Goal: Task Accomplishment & Management: Use online tool/utility

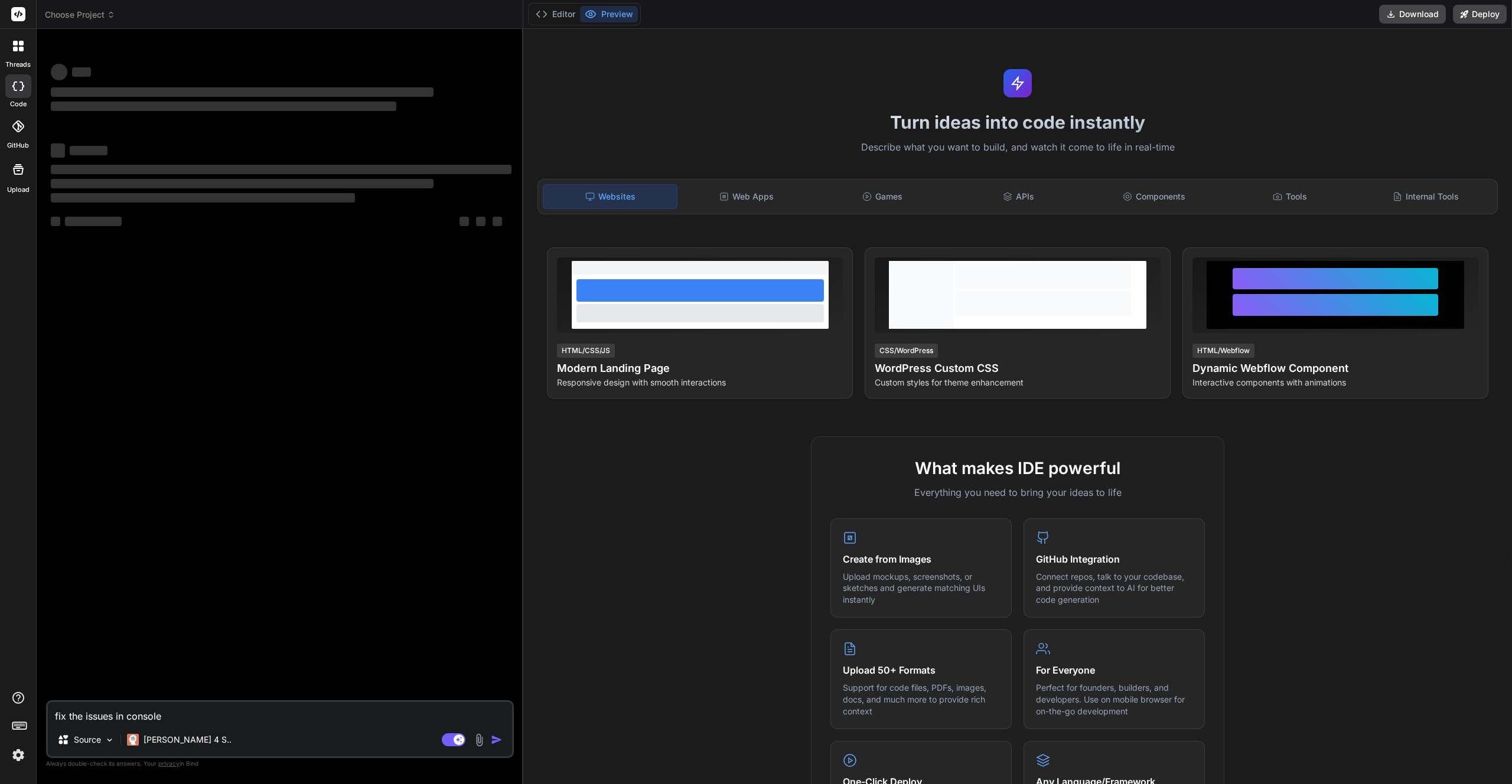
click at [26, 757] on img at bounding box center [18, 755] width 20 height 20
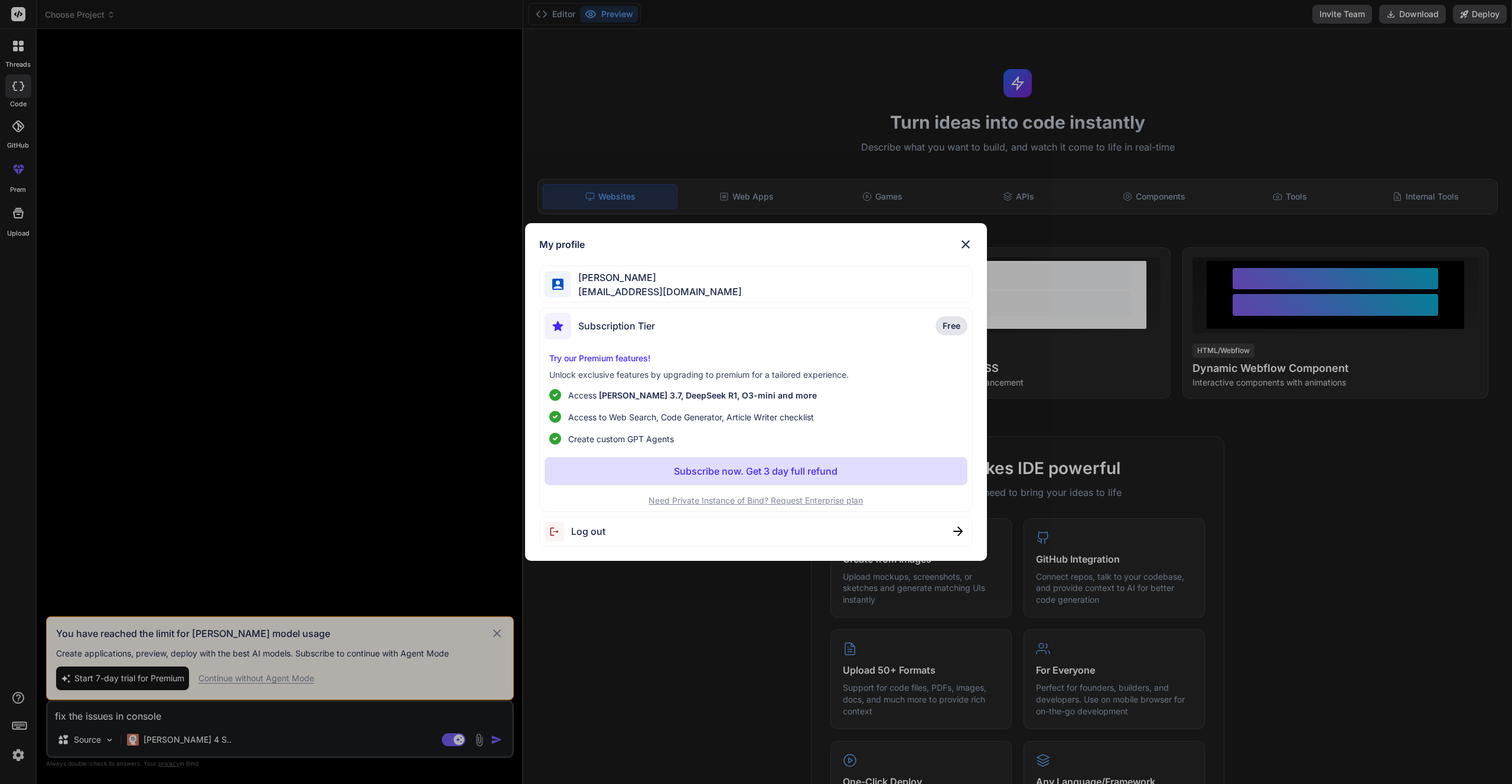
click at [157, 677] on div "My profile [PERSON_NAME] [EMAIL_ADDRESS][DOMAIN_NAME] Subscription Tier Free Tr…" at bounding box center [756, 392] width 1512 height 784
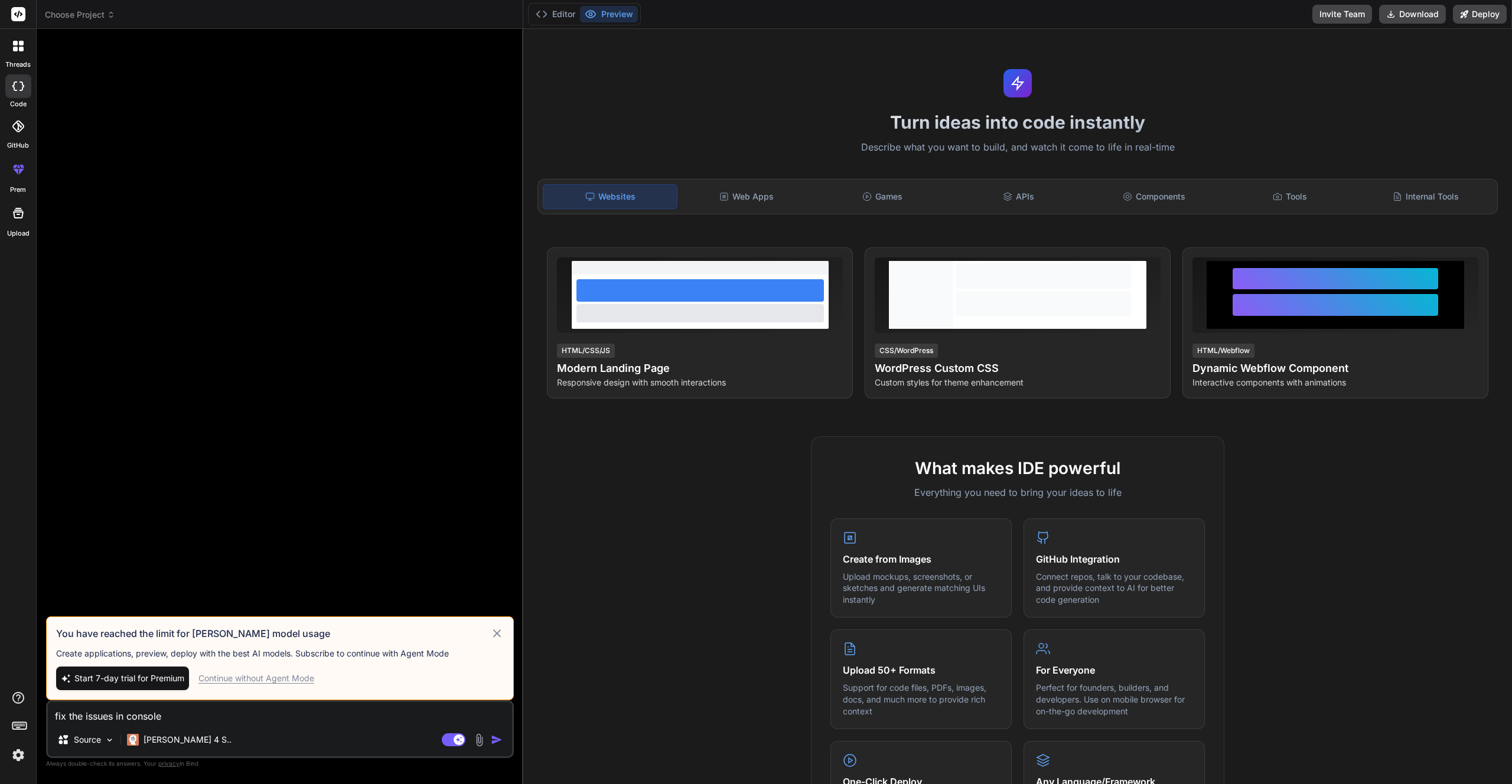
click at [17, 755] on img at bounding box center [18, 755] width 20 height 20
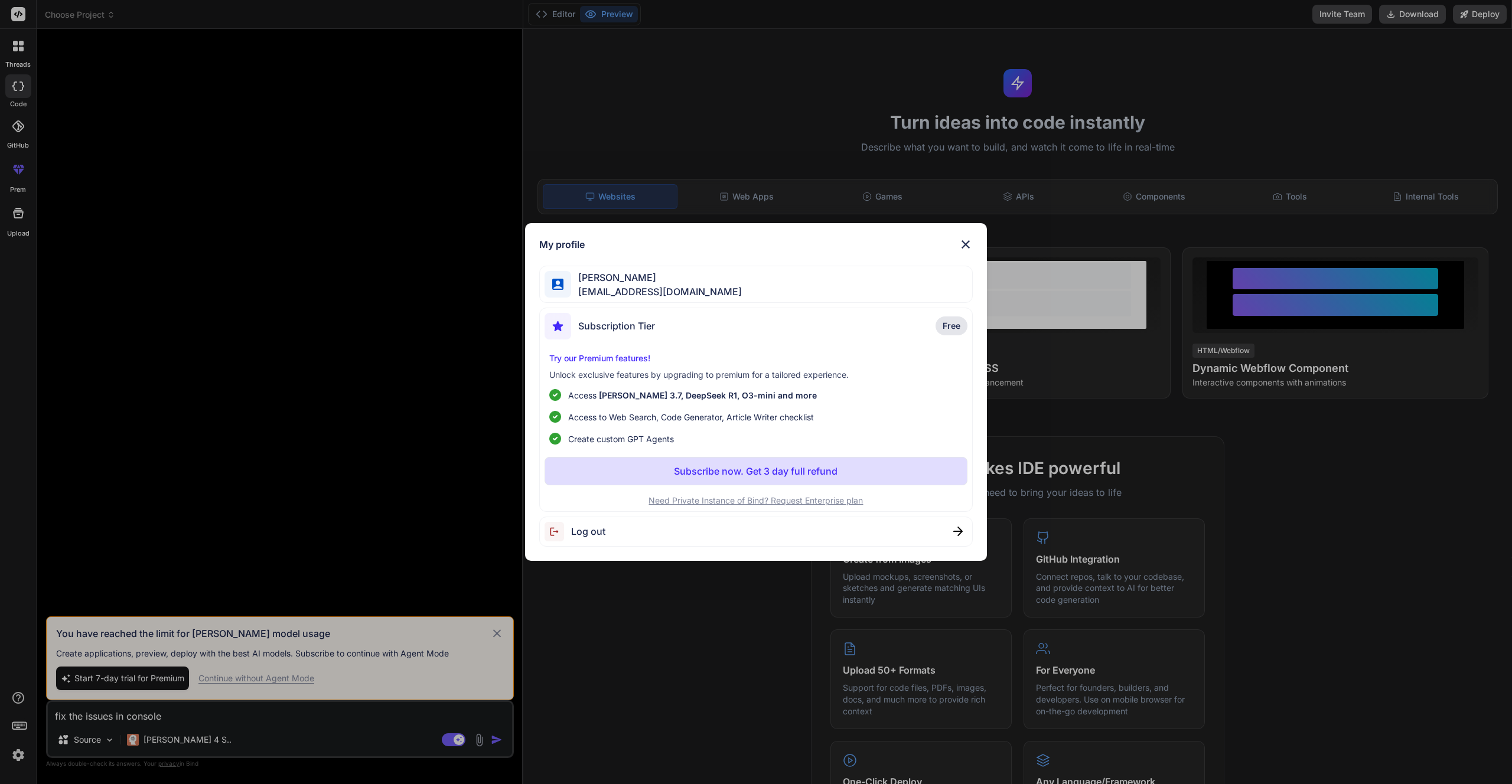
click at [640, 536] on div "Log out" at bounding box center [756, 531] width 434 height 30
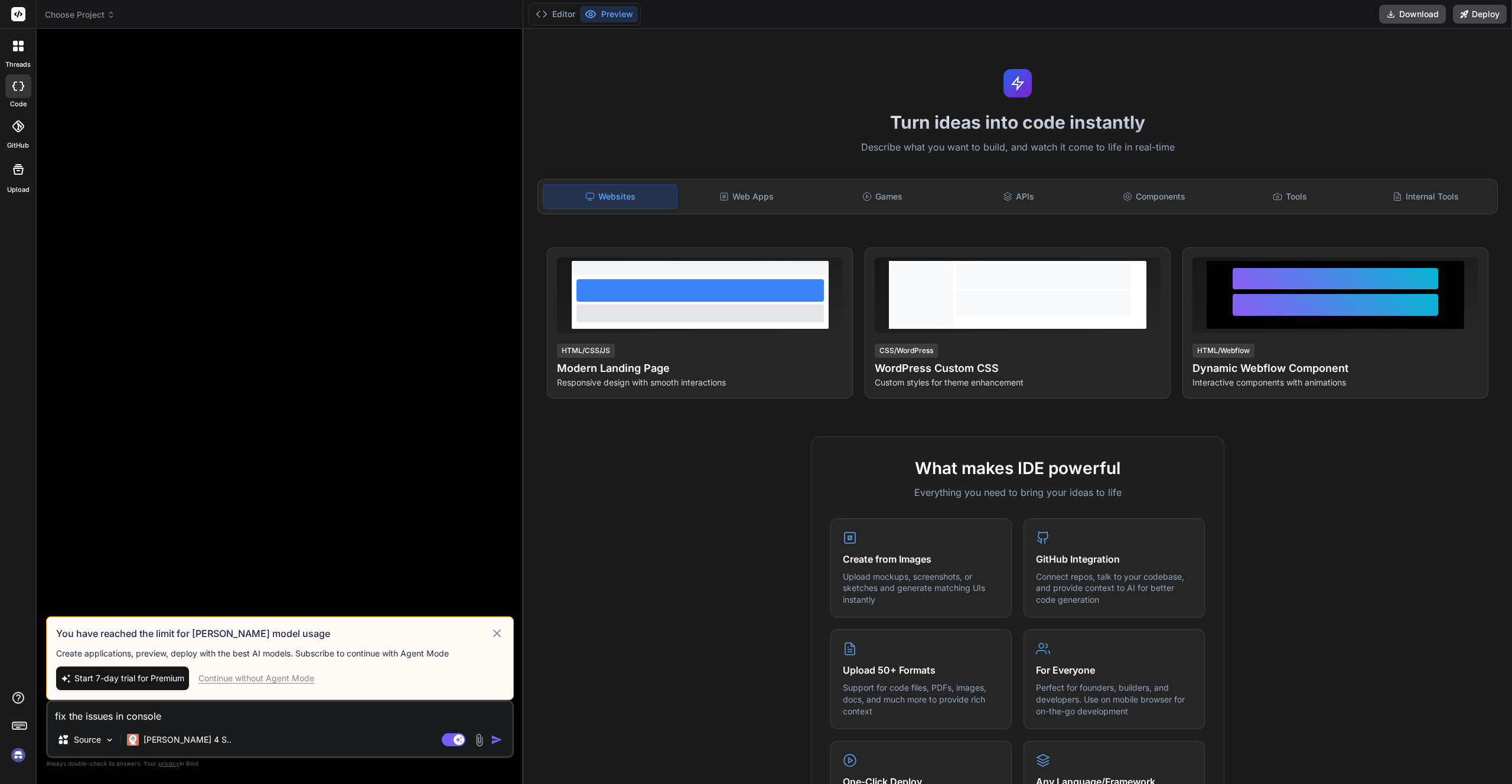
click at [22, 757] on img at bounding box center [18, 755] width 20 height 20
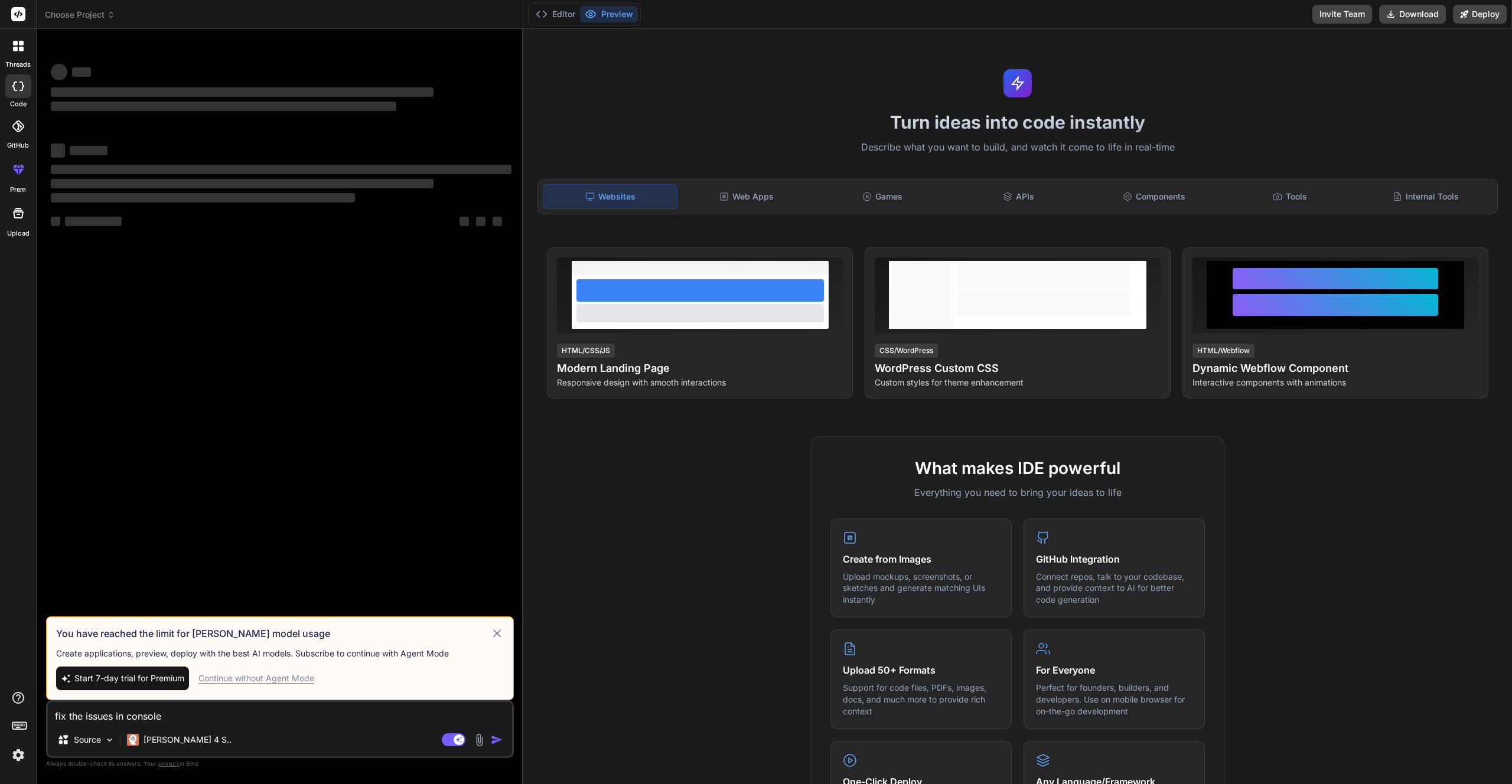
type textarea "x"
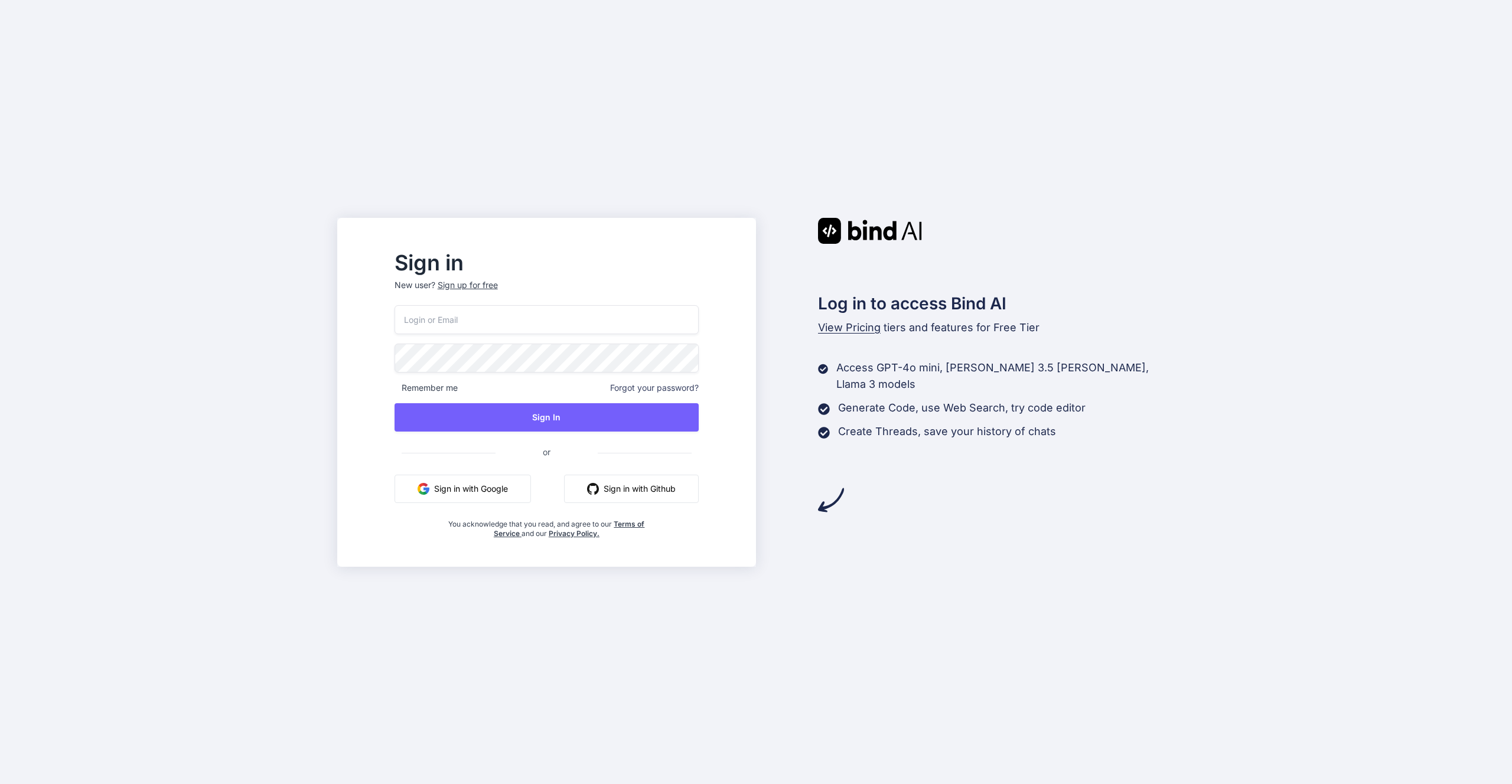
click at [509, 496] on button "Sign in with Google" at bounding box center [463, 489] width 137 height 29
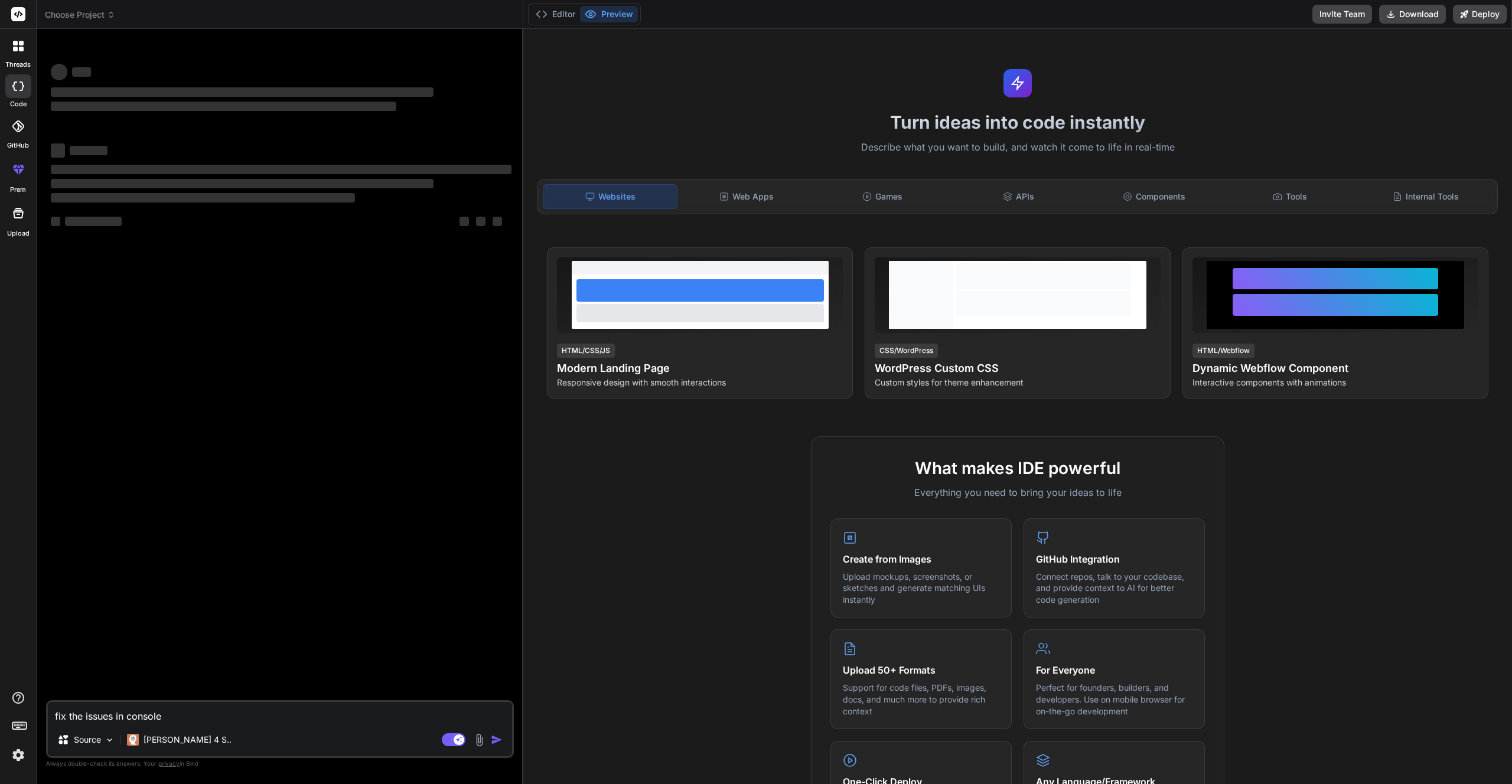
type textarea "x"
click at [120, 715] on textarea "fix the issues in console" at bounding box center [280, 712] width 464 height 22
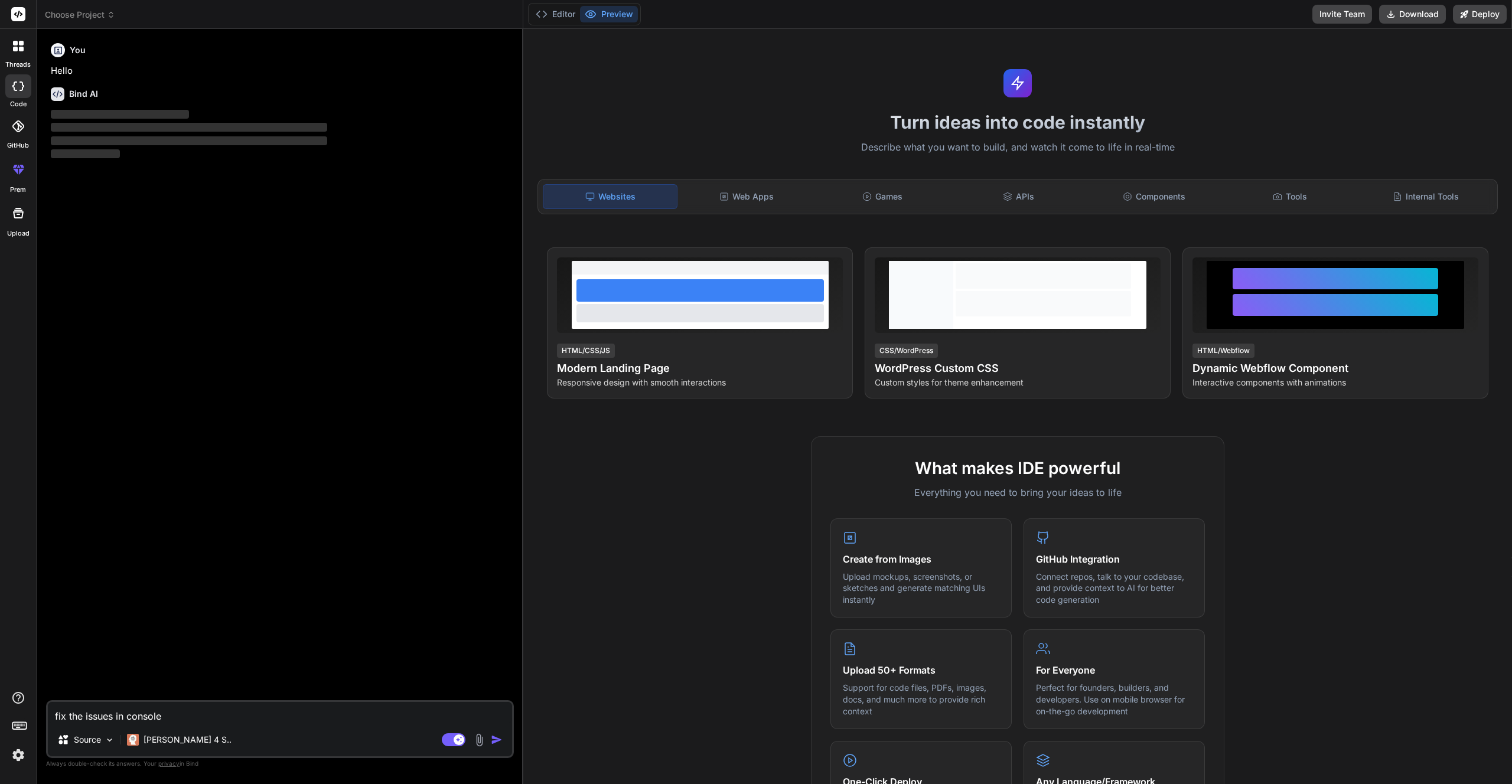
click at [120, 715] on textarea "fix the issues in console" at bounding box center [280, 712] width 464 height 22
type textarea "x"
click at [17, 761] on img at bounding box center [18, 755] width 20 height 20
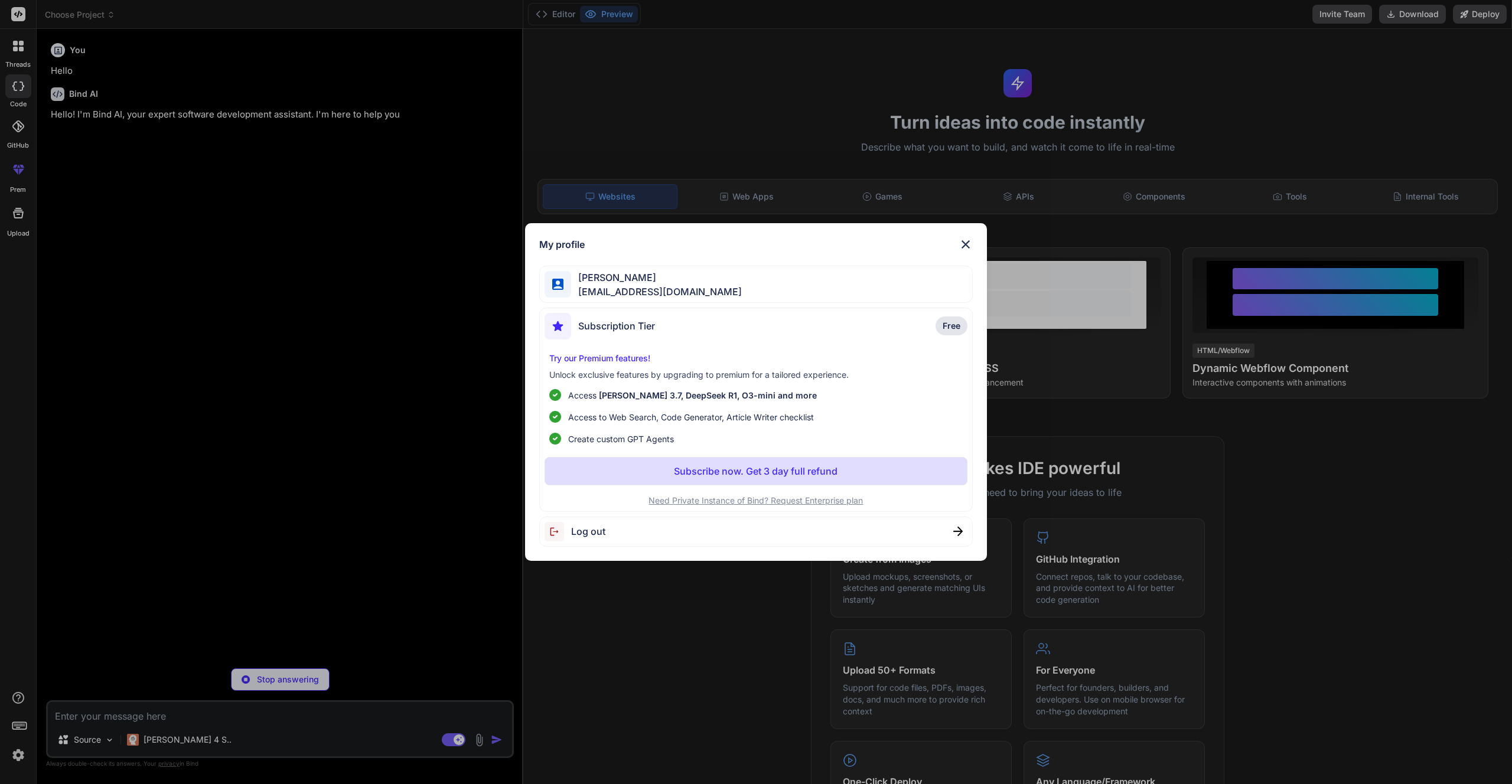
click at [959, 241] on img at bounding box center [965, 244] width 14 height 14
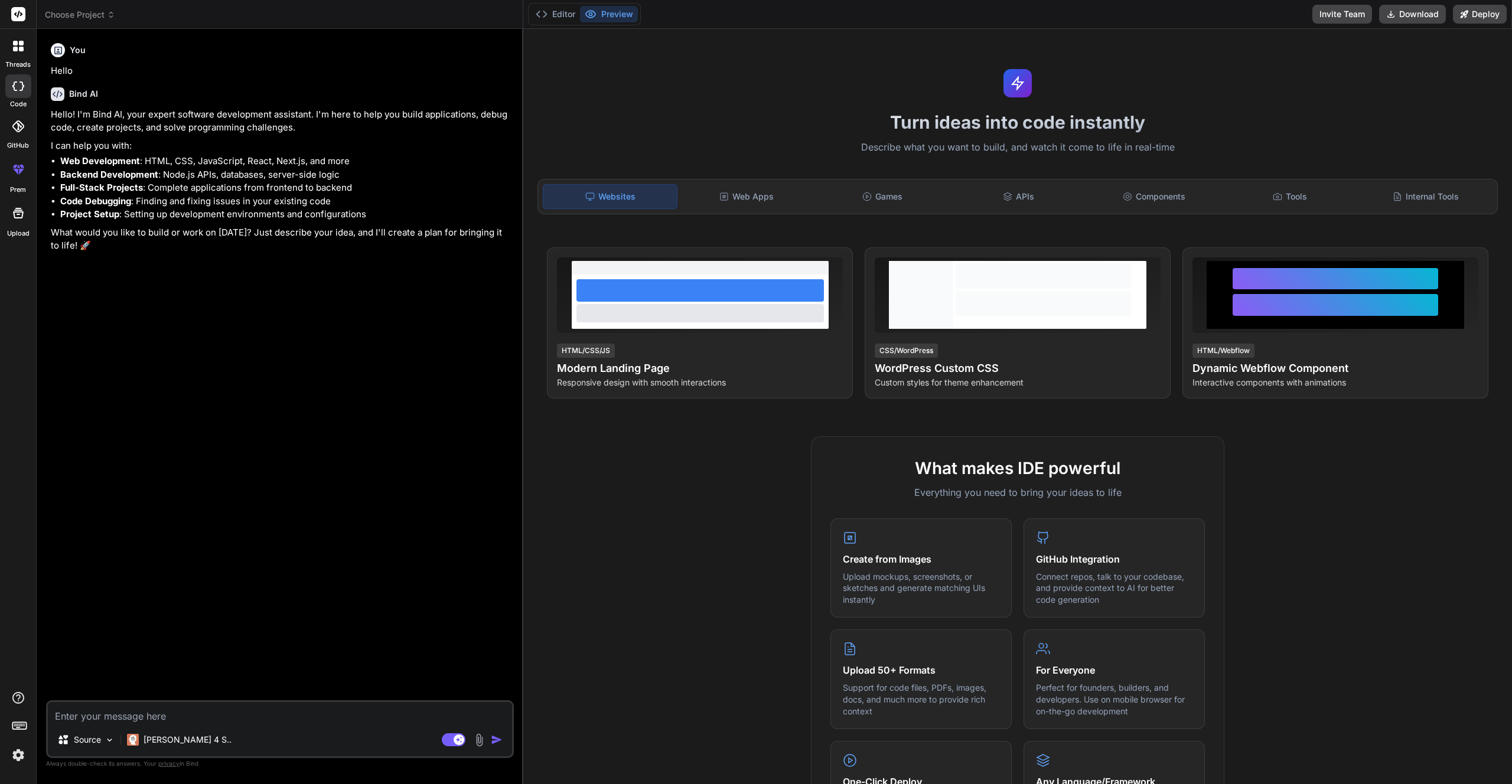
type textarea "x"
